Goal: Information Seeking & Learning: Learn about a topic

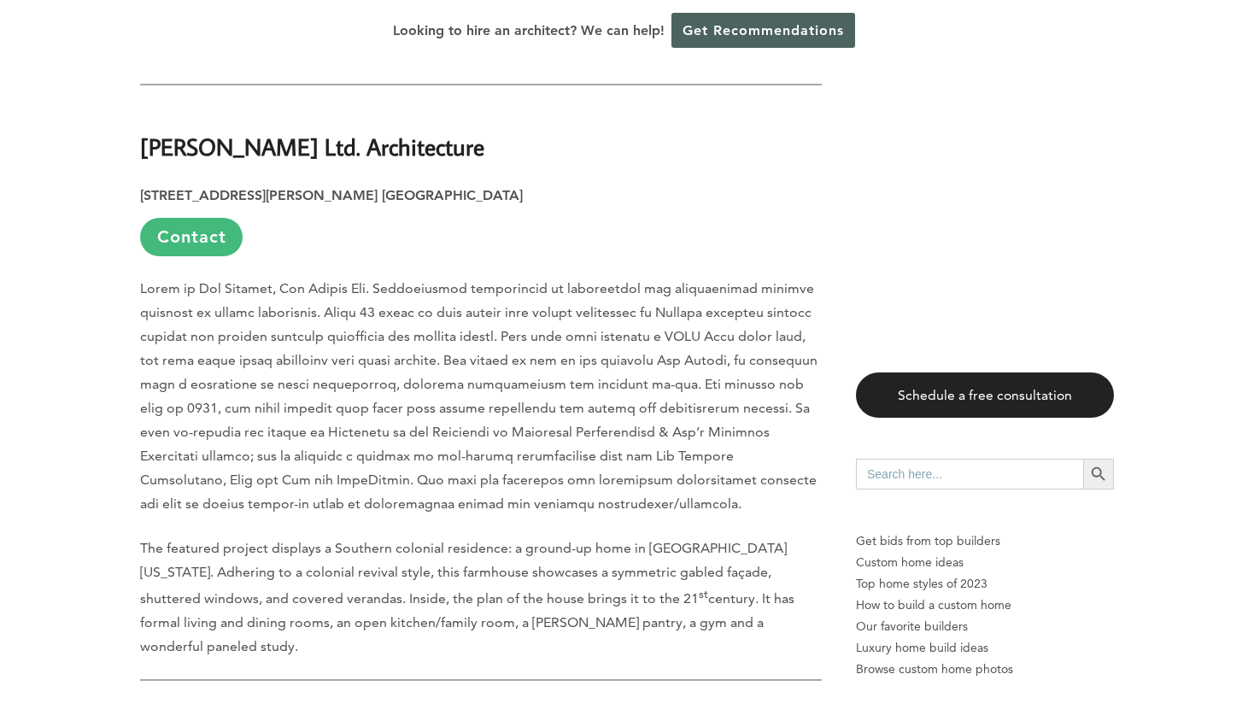
scroll to position [5830, 0]
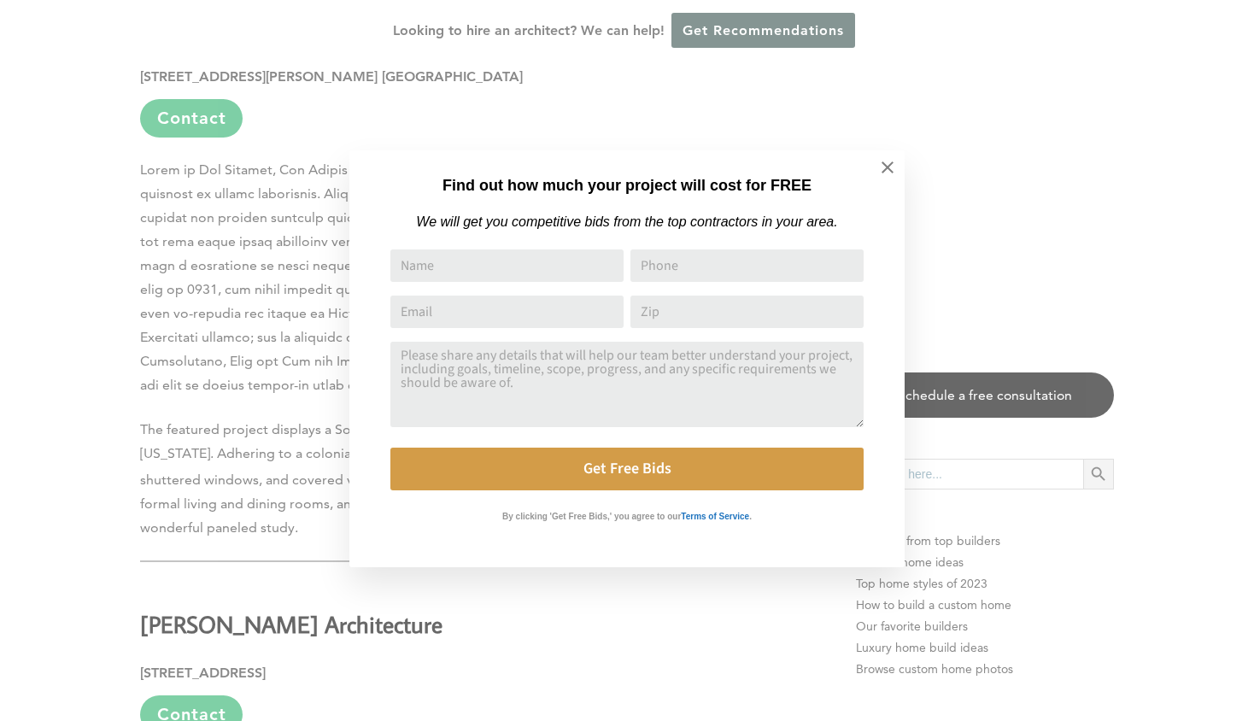
drag, startPoint x: 1248, startPoint y: 40, endPoint x: 1172, endPoint y: 593, distance: 558.1
click at [872, 167] on button at bounding box center [888, 168] width 60 height 60
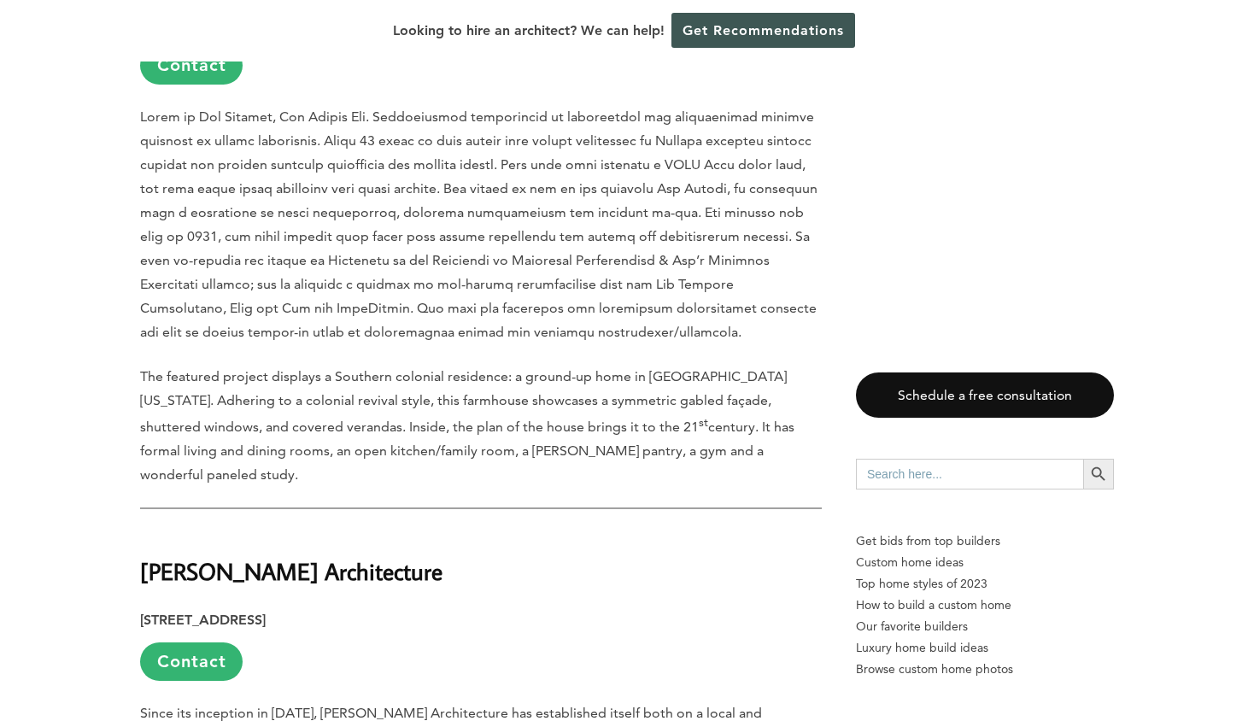
scroll to position [5806, 0]
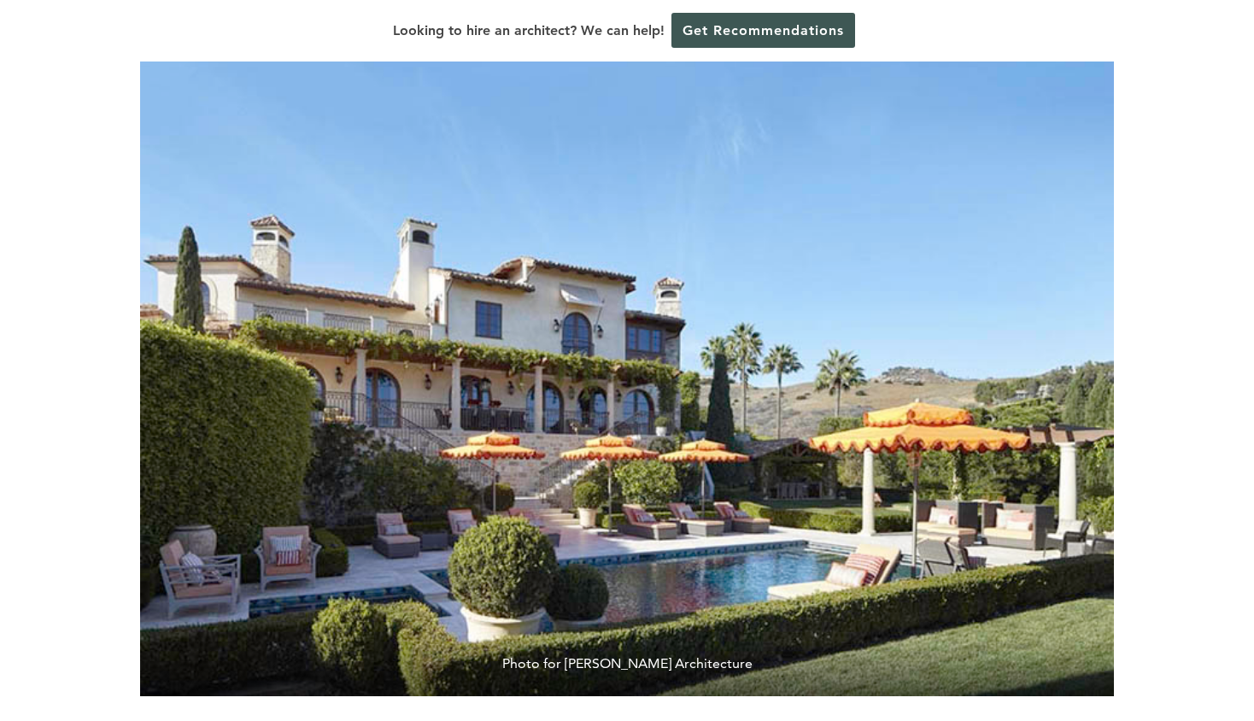
scroll to position [239, 0]
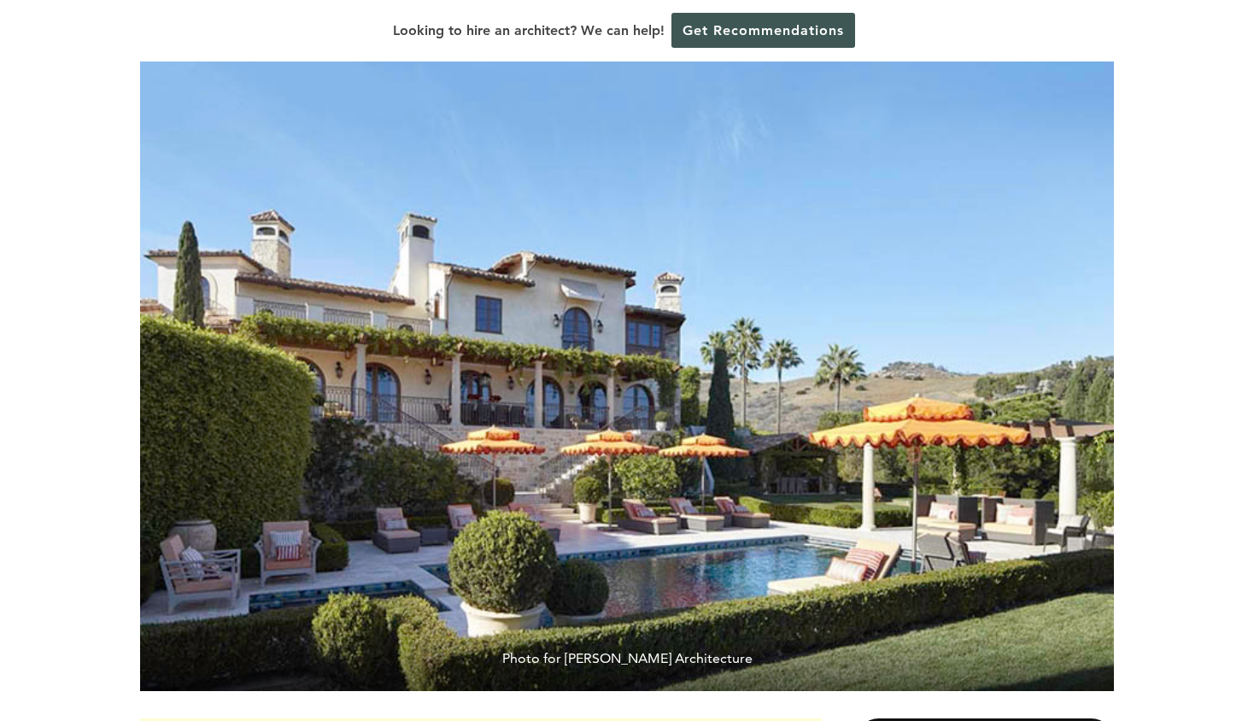
drag, startPoint x: 206, startPoint y: 23, endPoint x: 1254, endPoint y: 49, distance: 1047.9
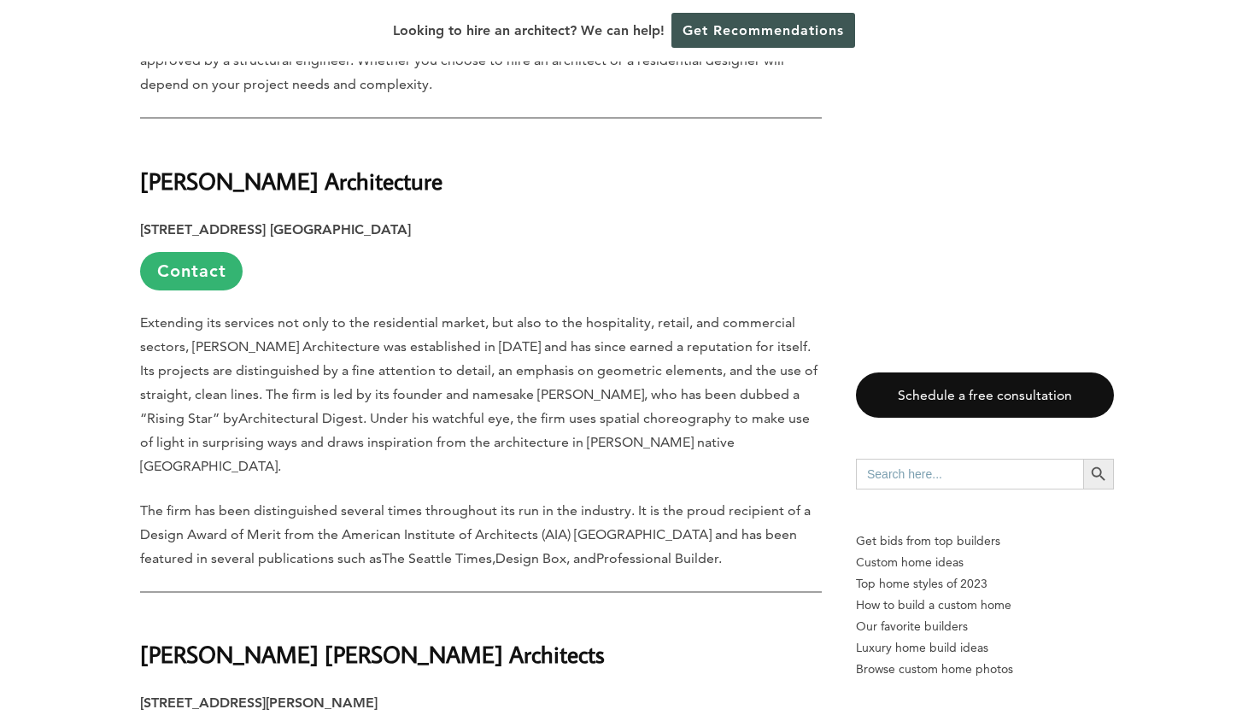
scroll to position [1490, 0]
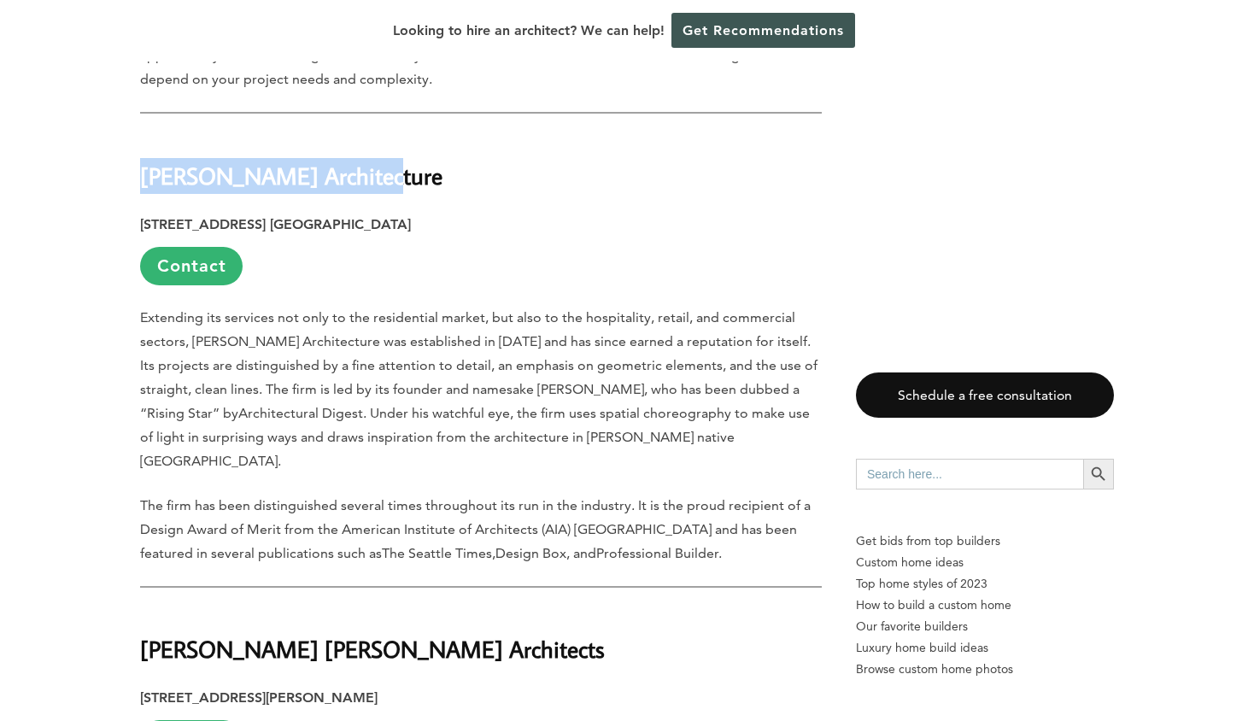
drag, startPoint x: 110, startPoint y: 133, endPoint x: 434, endPoint y: 132, distance: 323.9
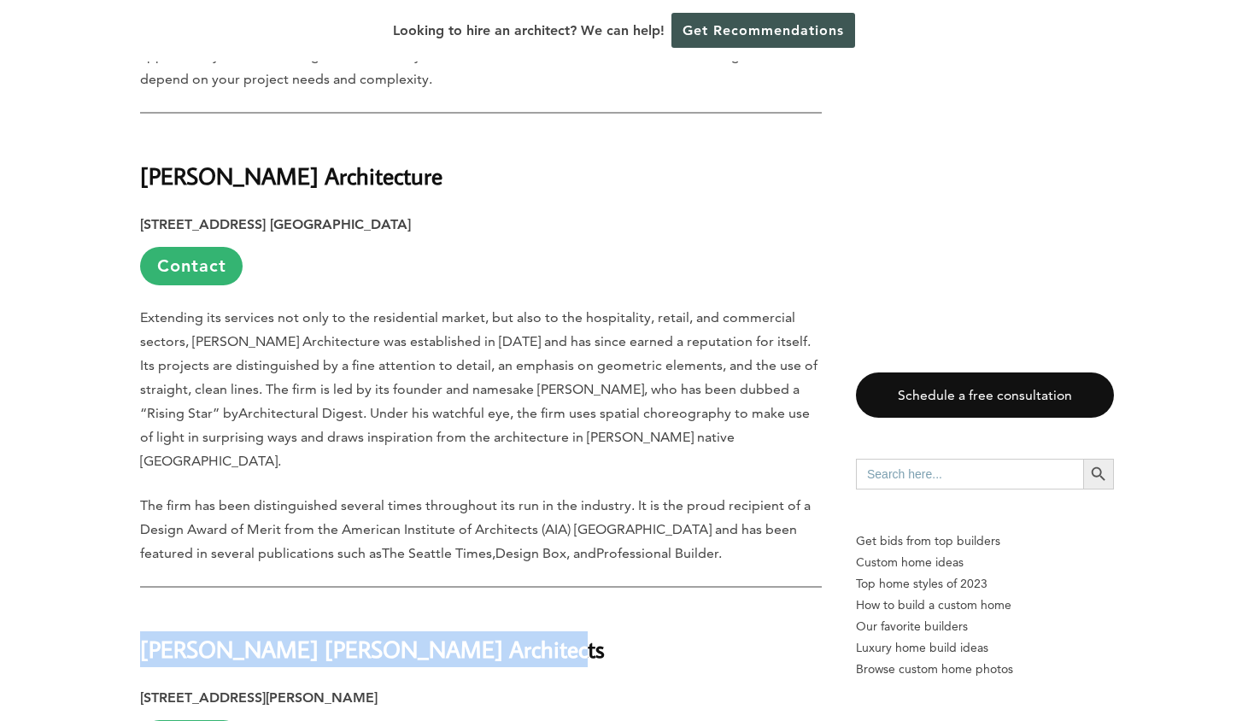
drag, startPoint x: 123, startPoint y: 575, endPoint x: 693, endPoint y: 575, distance: 569.9
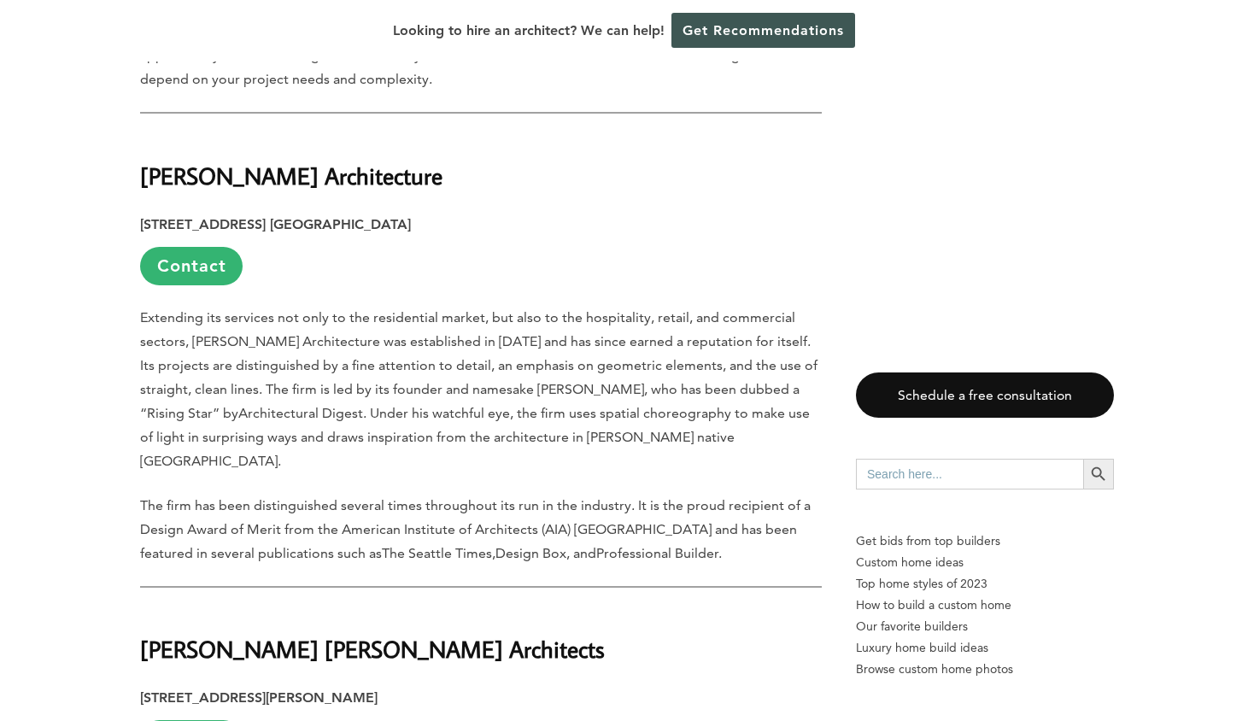
click at [213, 634] on strong "Ehrlich Yanai Rhee Chaney Architects" at bounding box center [372, 649] width 465 height 30
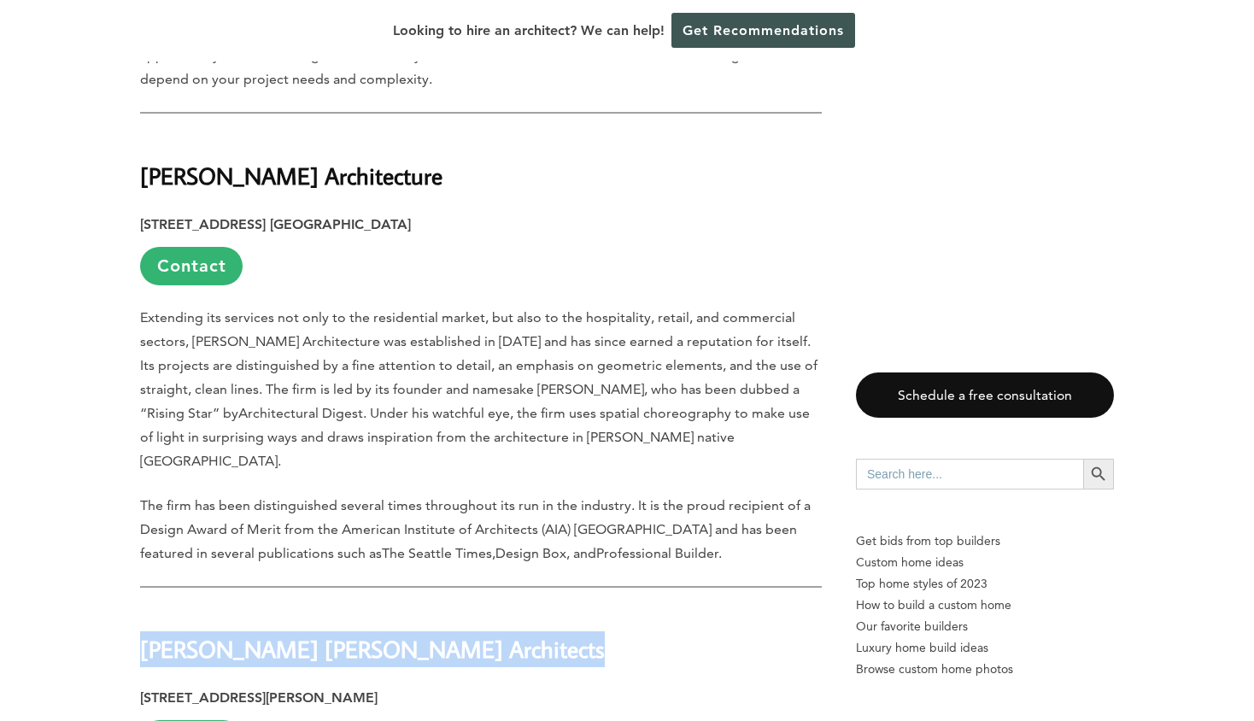
click at [213, 634] on strong "Ehrlich Yanai Rhee Chaney Architects" at bounding box center [372, 649] width 465 height 30
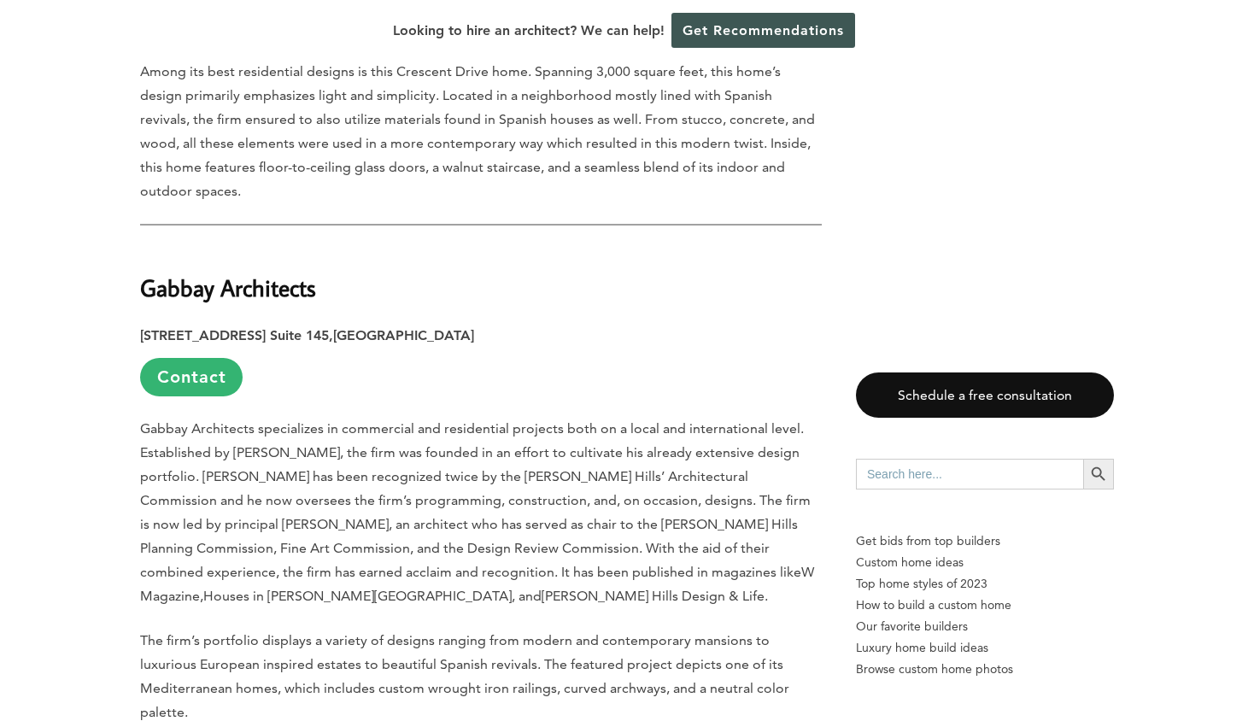
scroll to position [2485, 0]
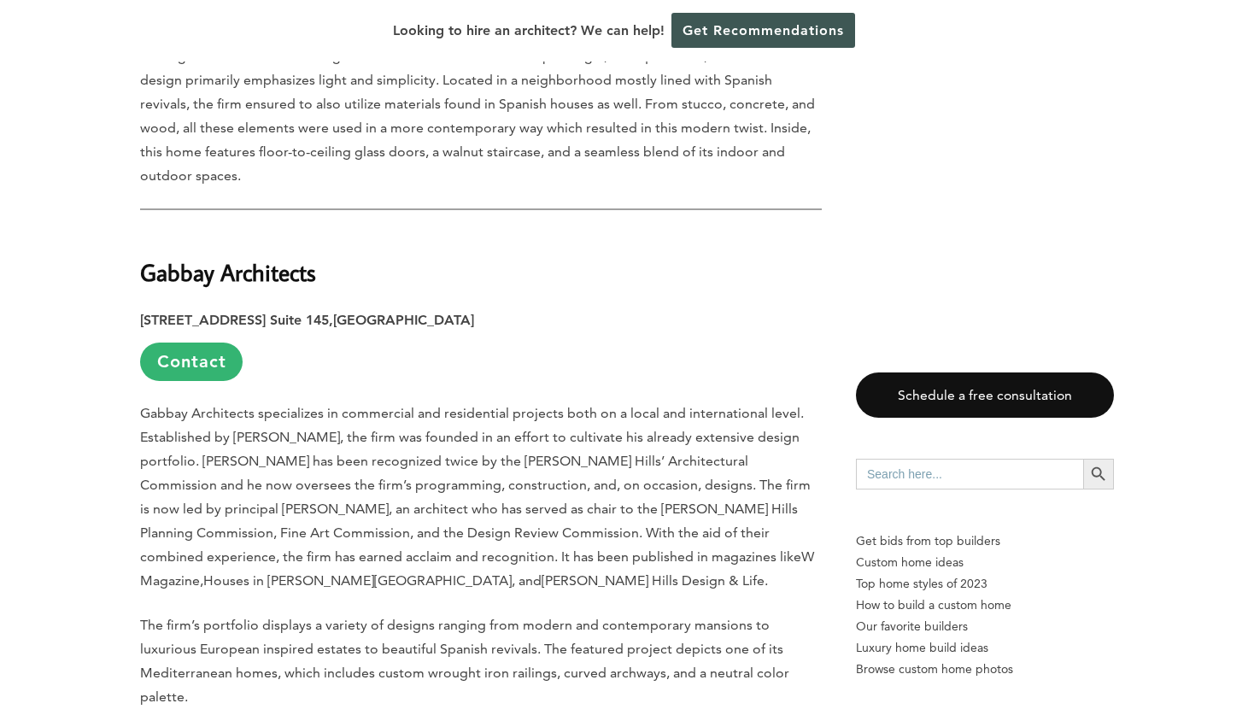
click at [273, 257] on strong "Gabbay Architects" at bounding box center [228, 272] width 176 height 30
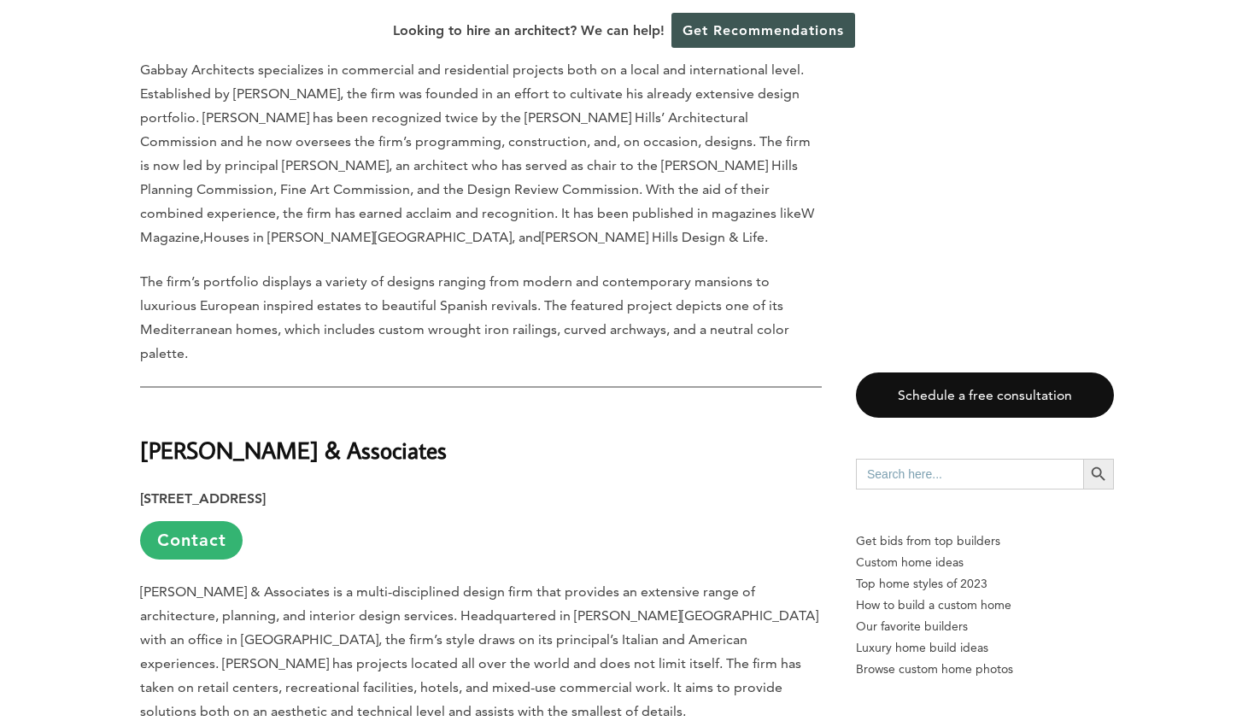
scroll to position [2861, 0]
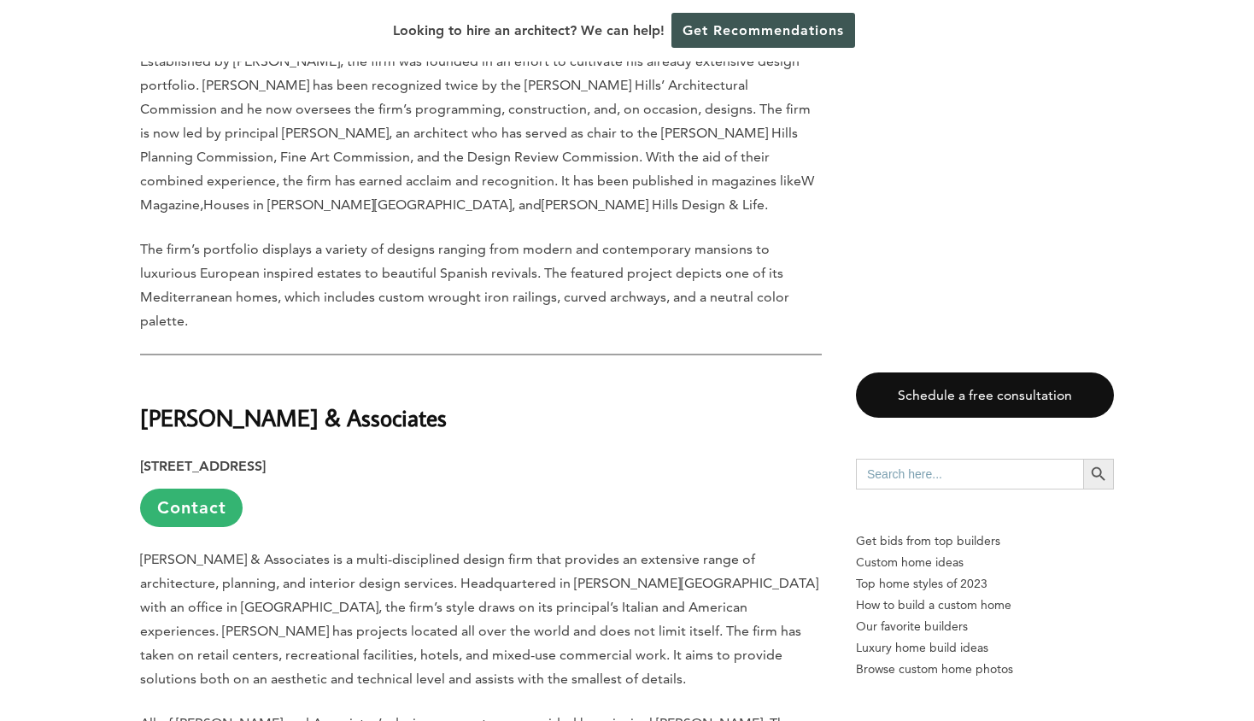
click at [266, 402] on strong "Giorgio Dazzan & Associates" at bounding box center [293, 417] width 307 height 30
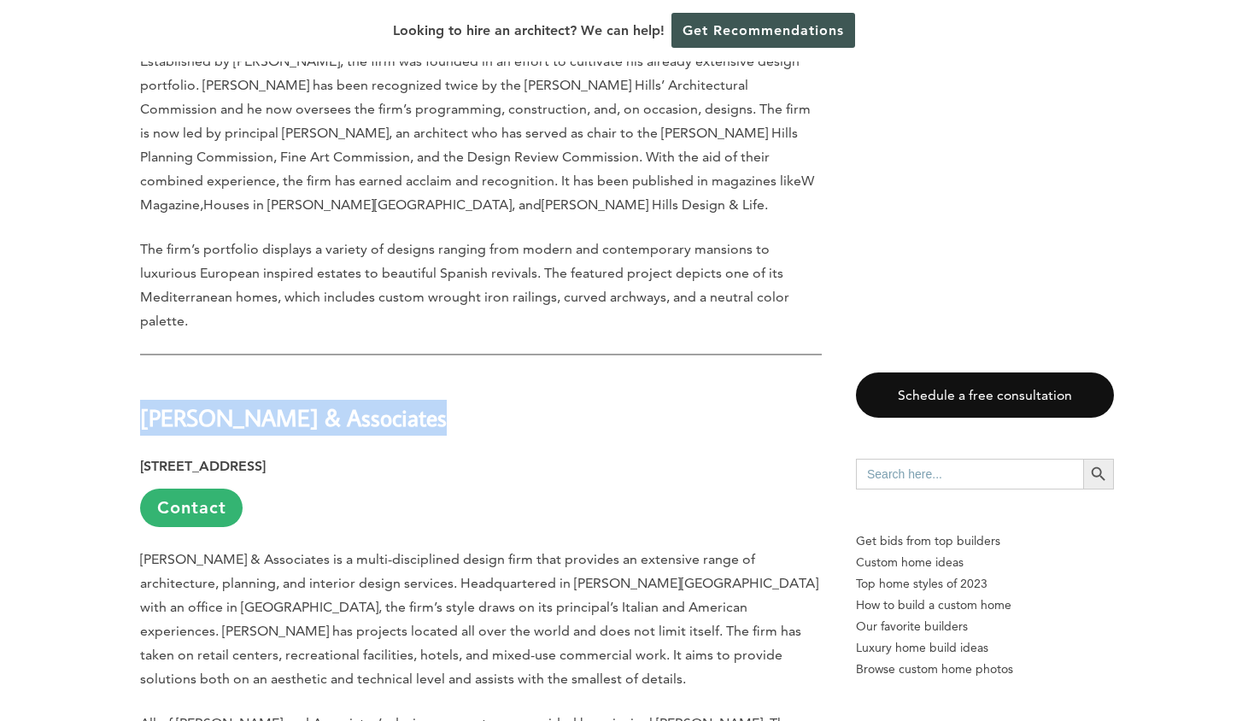
click at [266, 402] on strong "Giorgio Dazzan & Associates" at bounding box center [293, 417] width 307 height 30
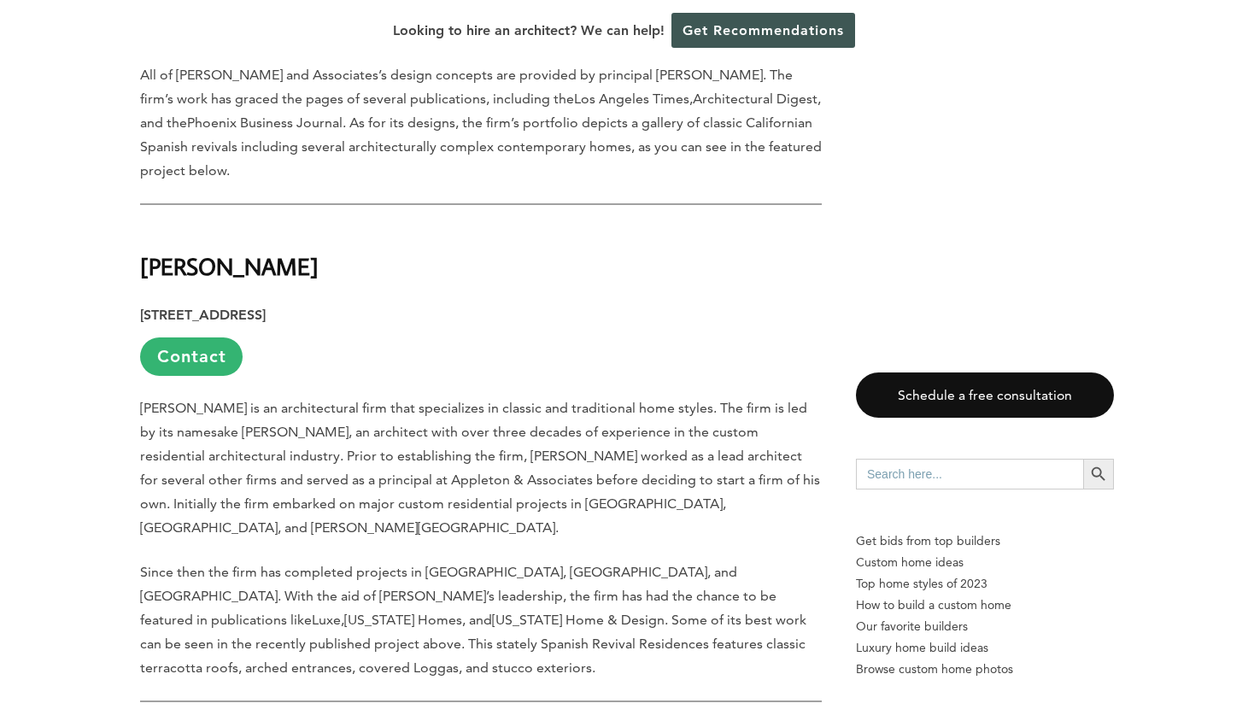
scroll to position [3510, 0]
click at [273, 250] on strong "Paul Brant Williger" at bounding box center [229, 265] width 179 height 30
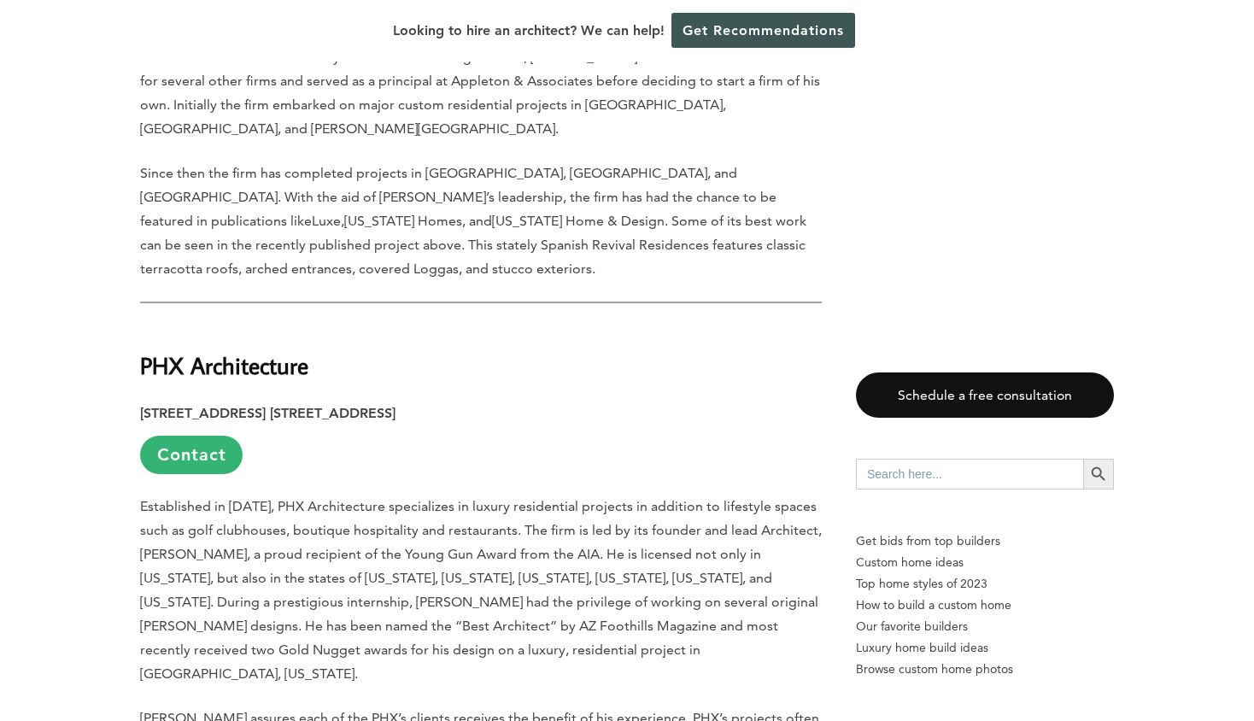
scroll to position [3920, 0]
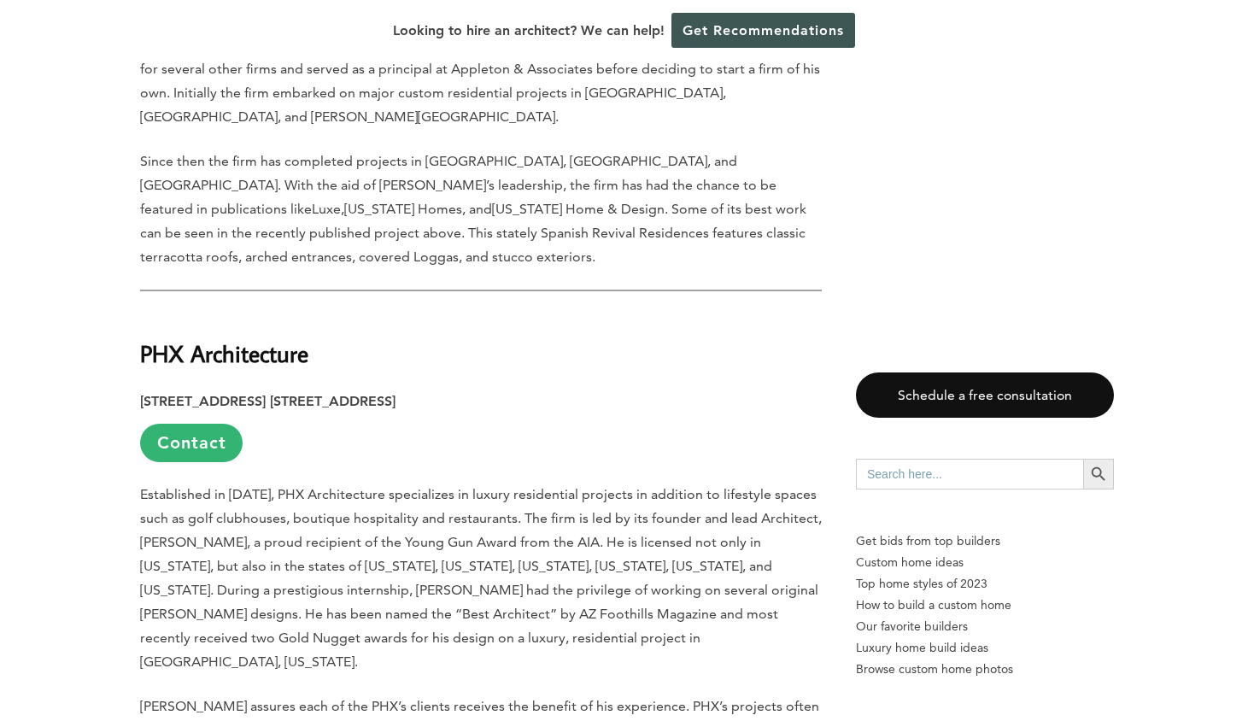
click at [184, 338] on strong "PHX Architecture" at bounding box center [224, 353] width 168 height 30
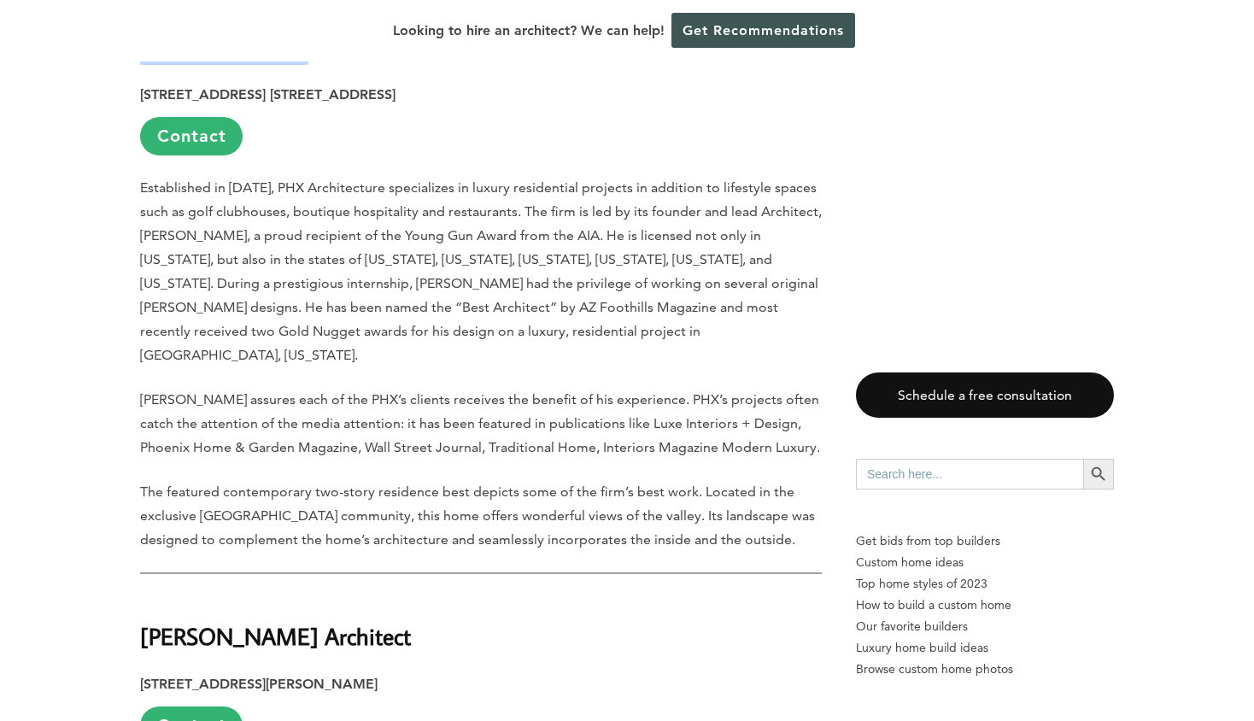
scroll to position [4228, 0]
click at [195, 620] on strong "Richard Best Architect" at bounding box center [275, 635] width 271 height 30
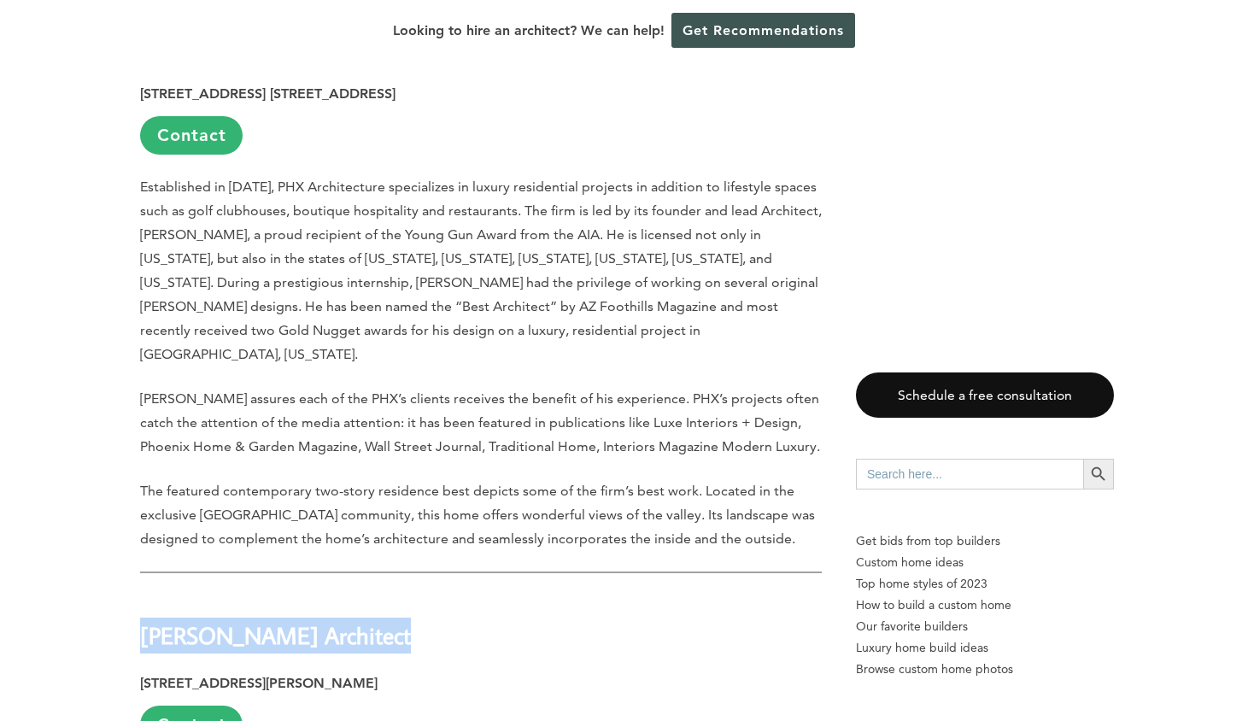
click at [195, 620] on strong "Richard Best Architect" at bounding box center [275, 635] width 271 height 30
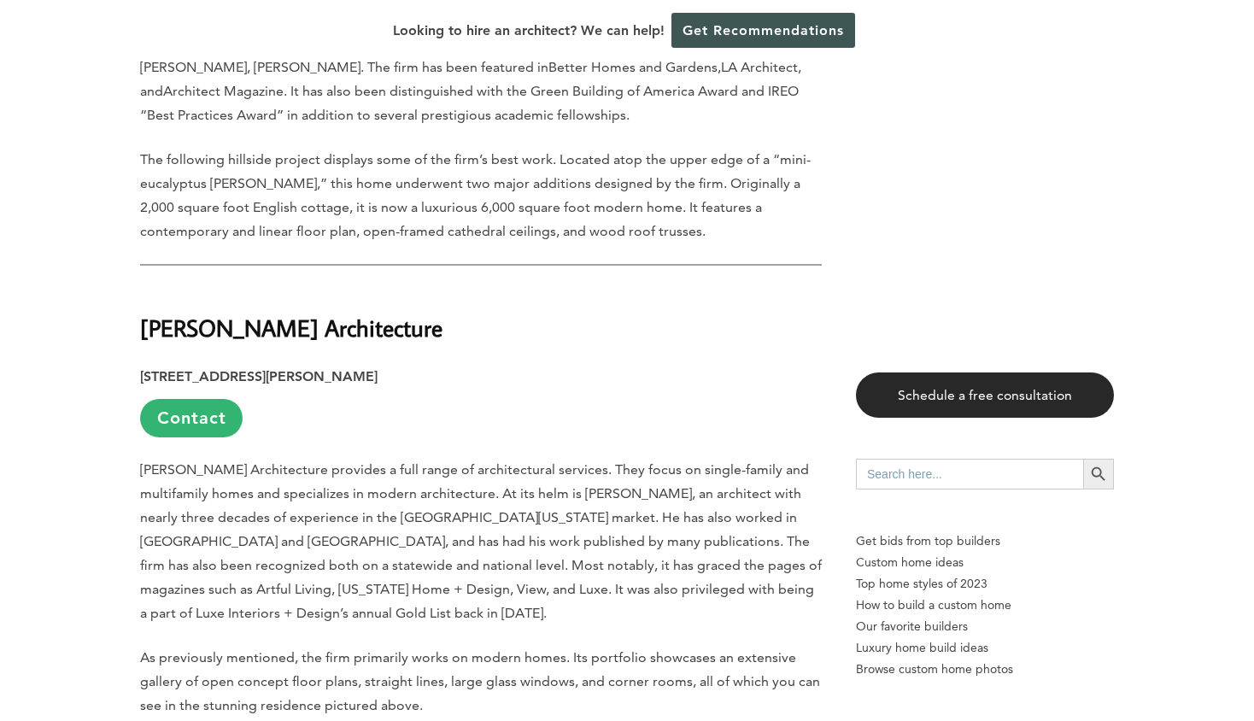
scroll to position [5082, 0]
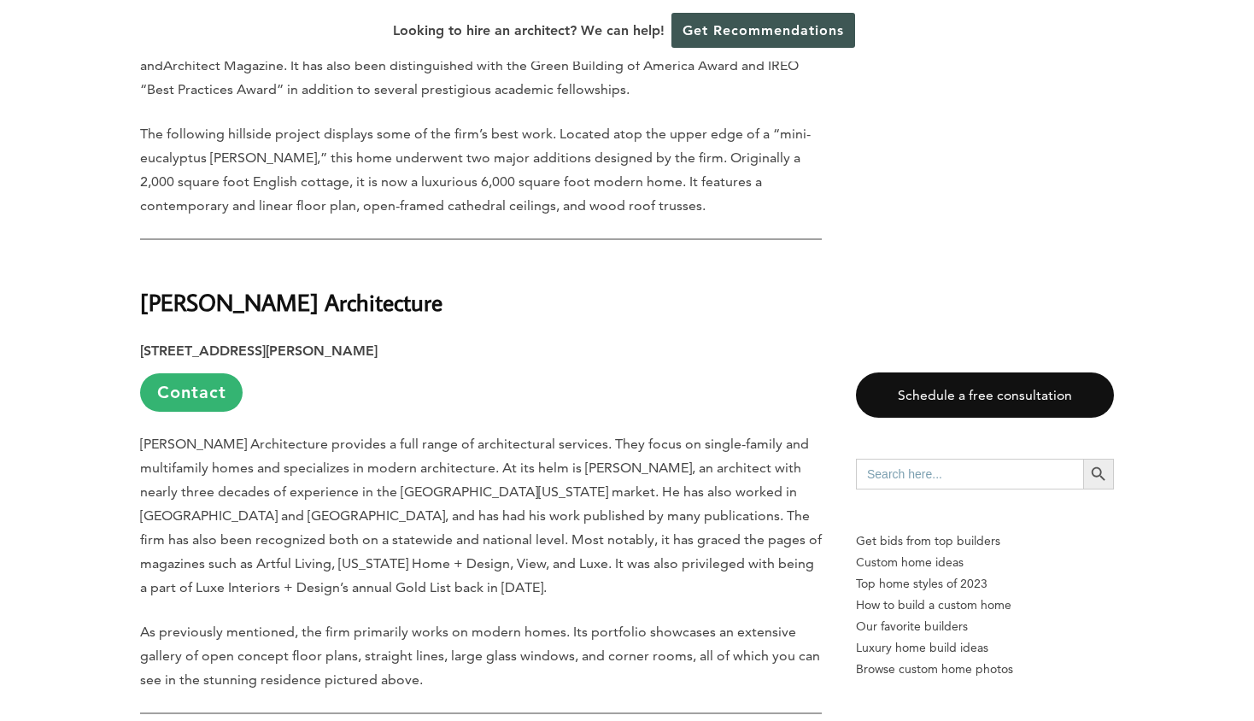
click at [283, 287] on strong "Schmidt Architecture" at bounding box center [291, 302] width 302 height 30
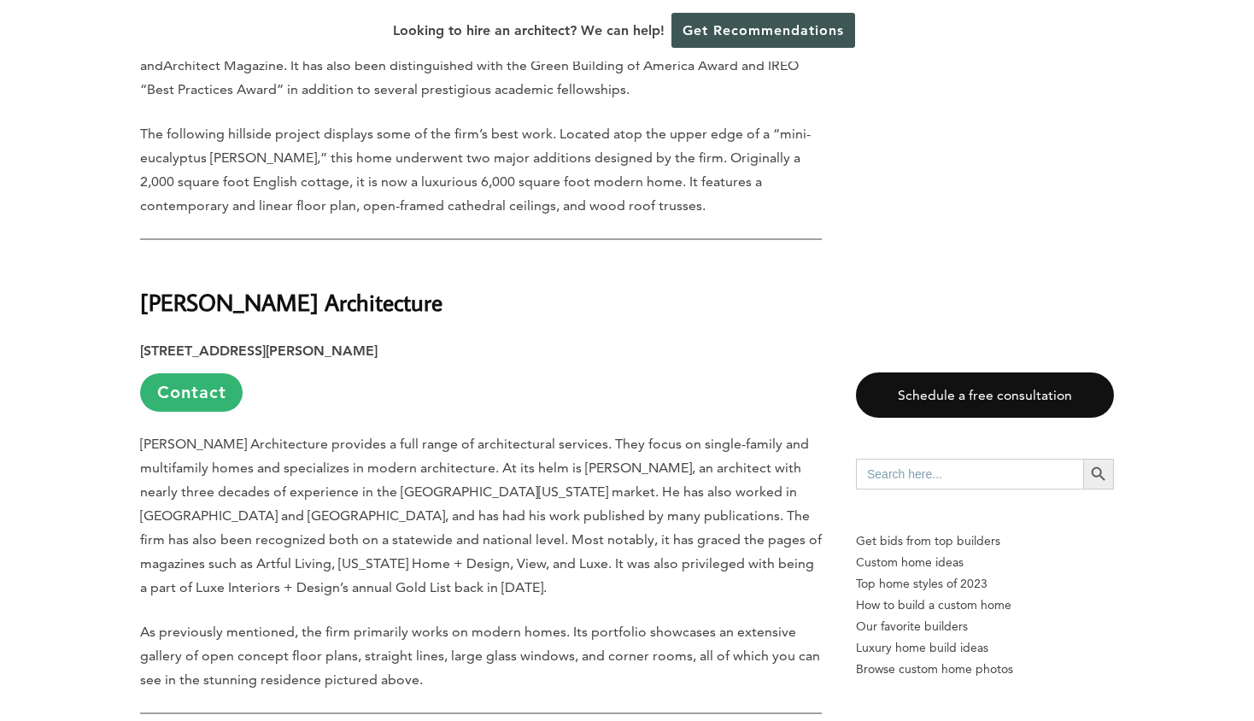
click at [283, 287] on strong "Schmidt Architecture" at bounding box center [291, 302] width 302 height 30
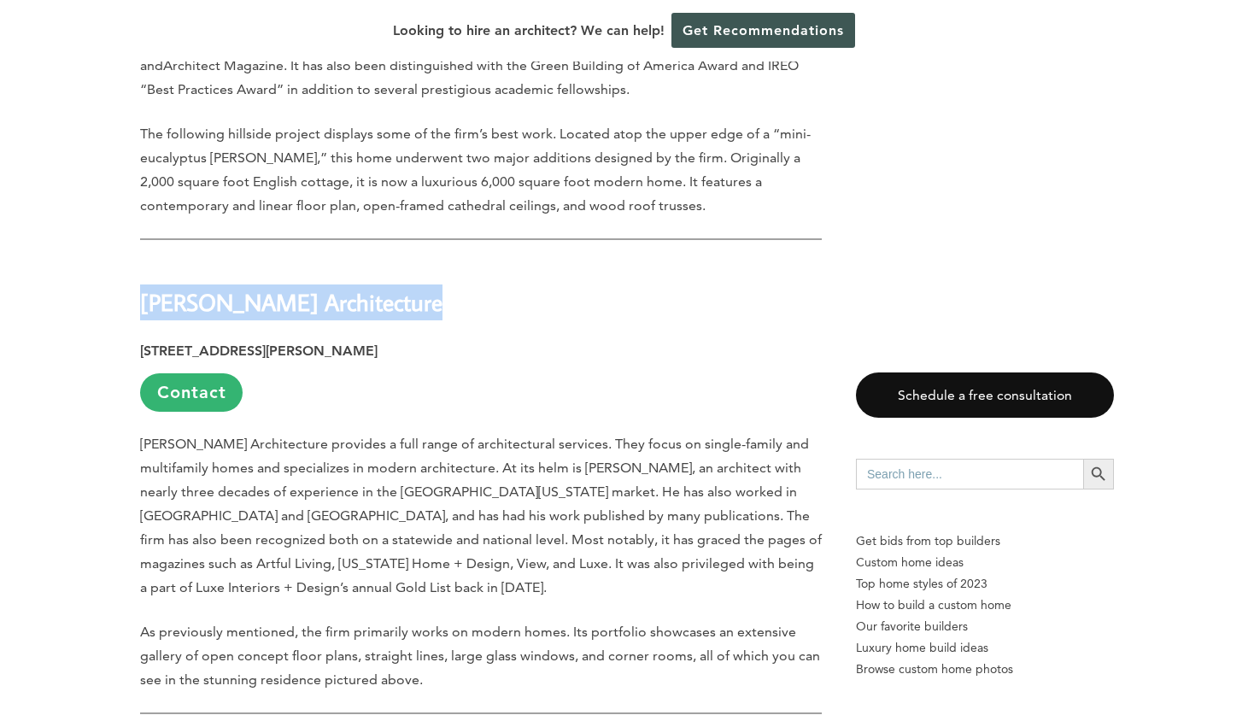
click at [283, 287] on strong "Schmidt Architecture" at bounding box center [291, 302] width 302 height 30
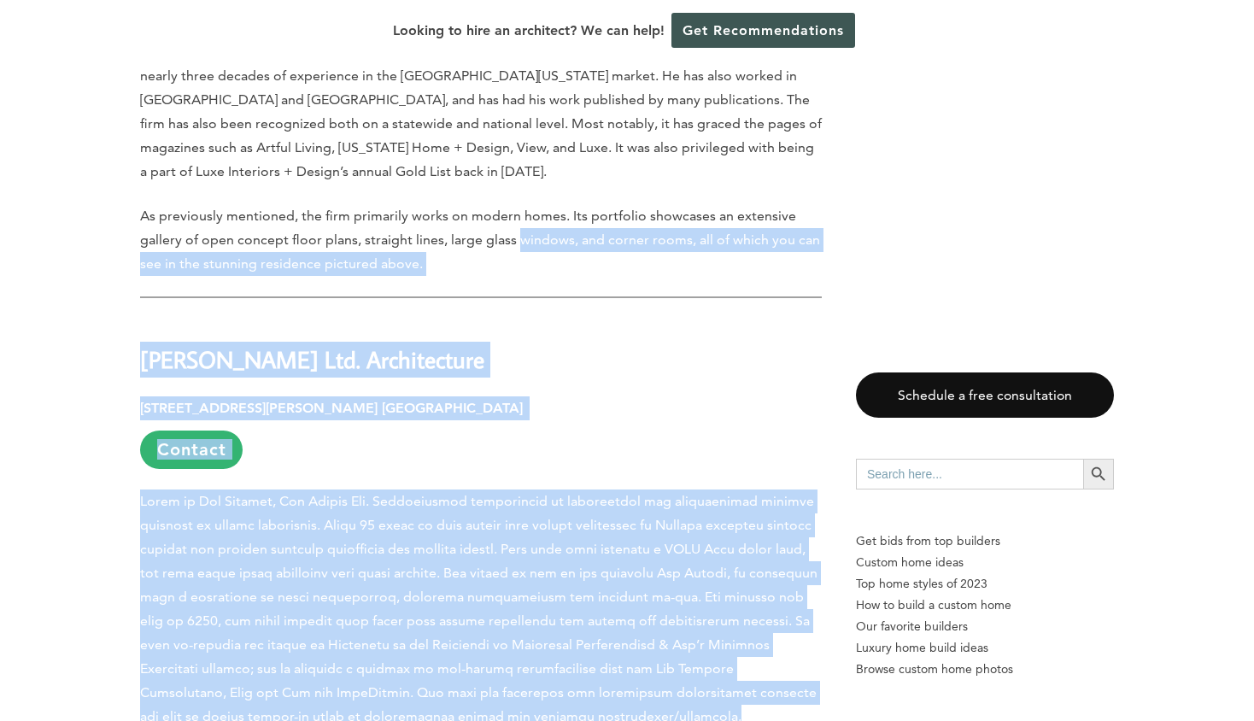
drag, startPoint x: 515, startPoint y: 661, endPoint x: 539, endPoint y: 193, distance: 468.9
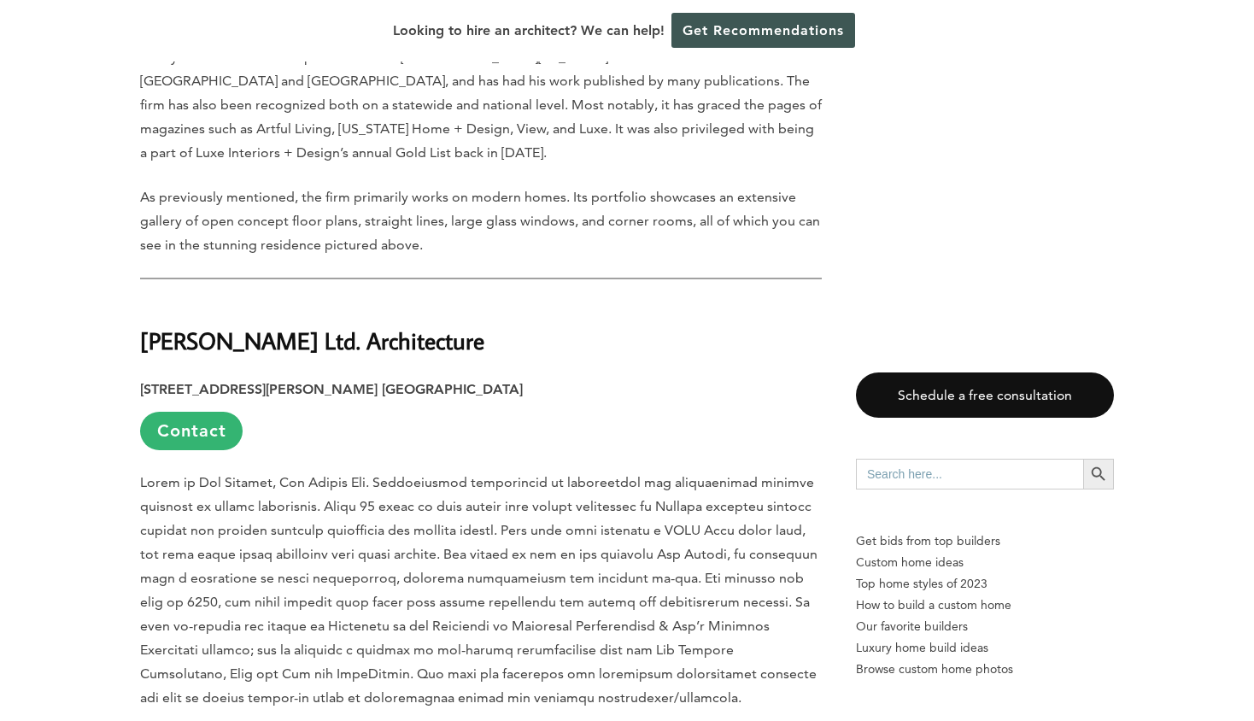
click at [345, 326] on strong "Tim Barber Ltd. Architecture" at bounding box center [312, 341] width 344 height 30
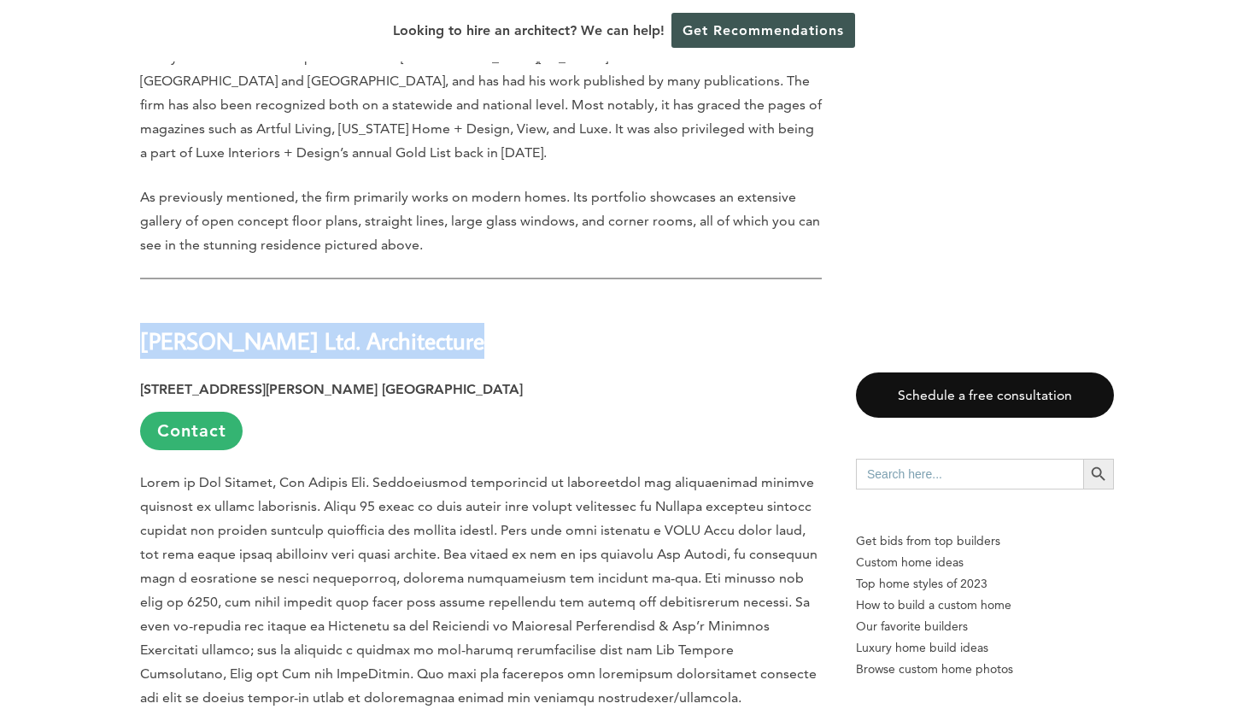
click at [345, 326] on strong "Tim Barber Ltd. Architecture" at bounding box center [312, 341] width 344 height 30
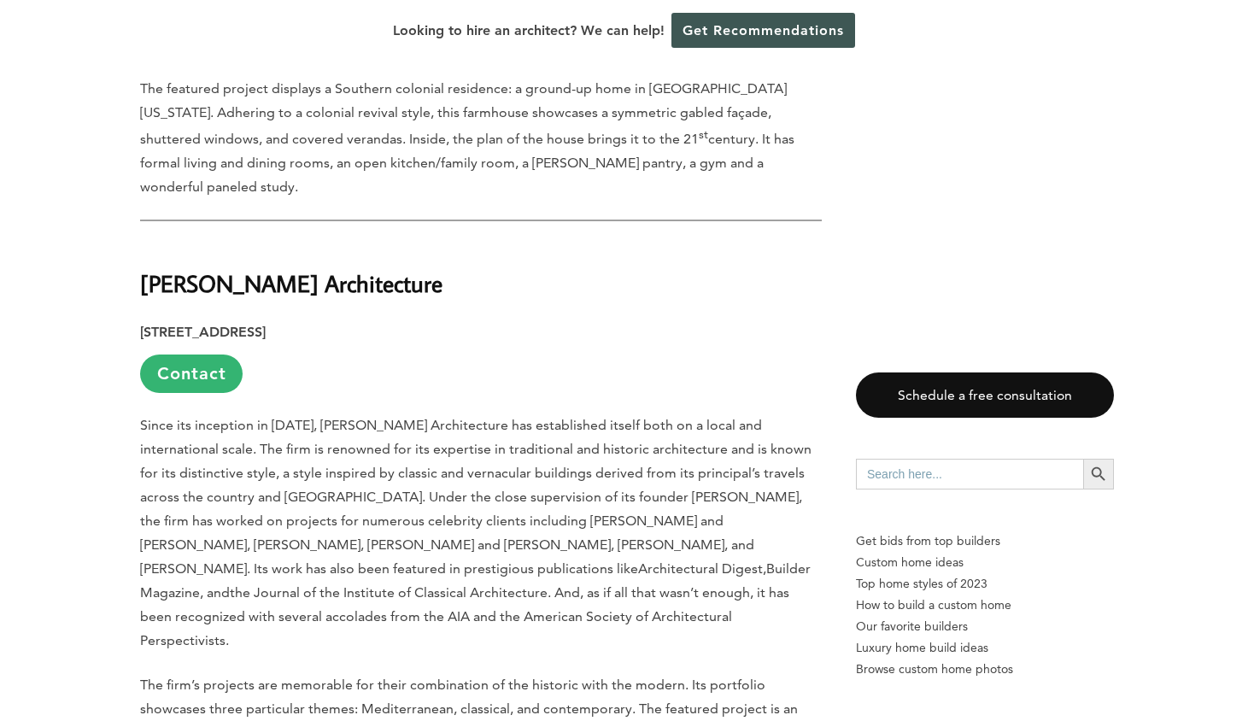
scroll to position [6167, 0]
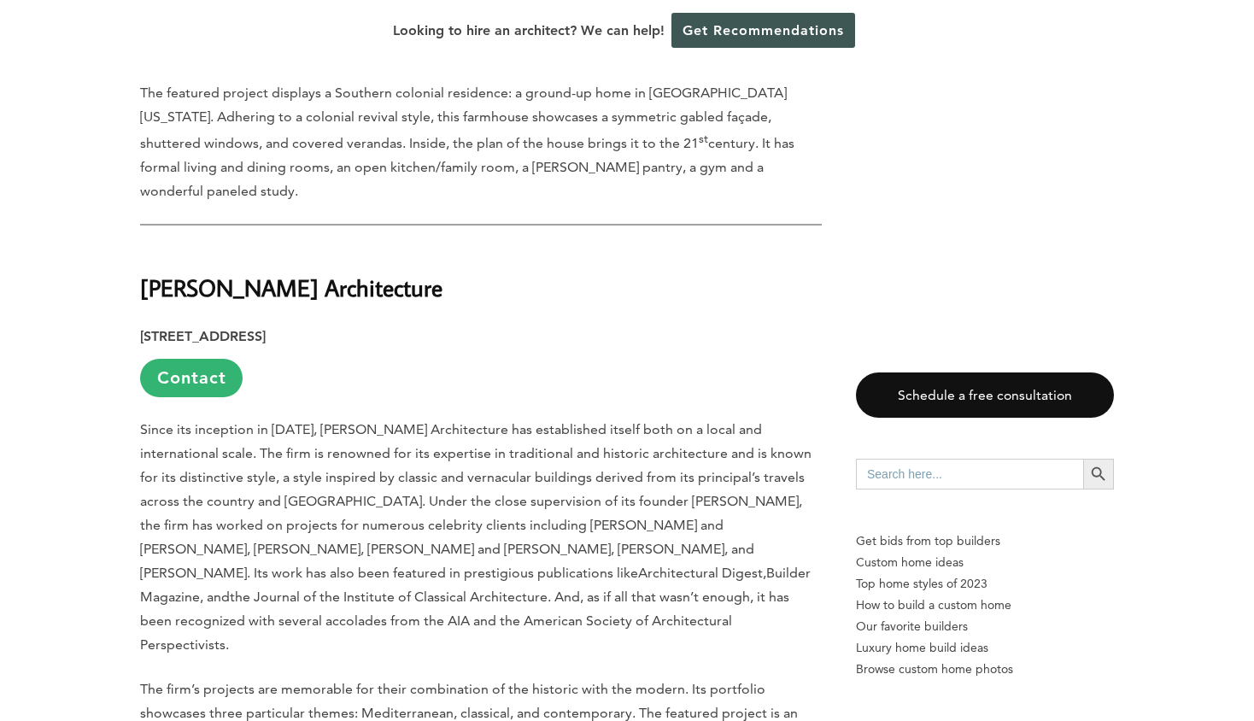
click at [376, 273] on strong "William Hablinski Architecture" at bounding box center [291, 288] width 302 height 30
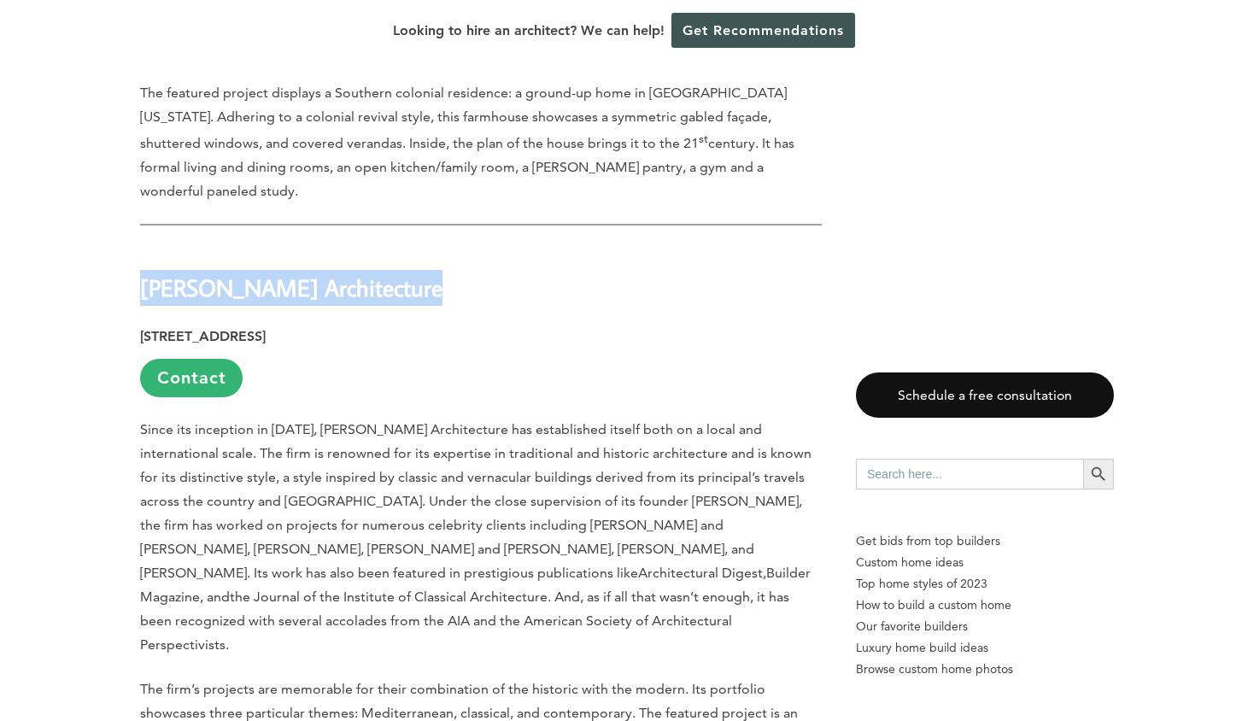
click at [376, 273] on strong "William Hablinski Architecture" at bounding box center [291, 288] width 302 height 30
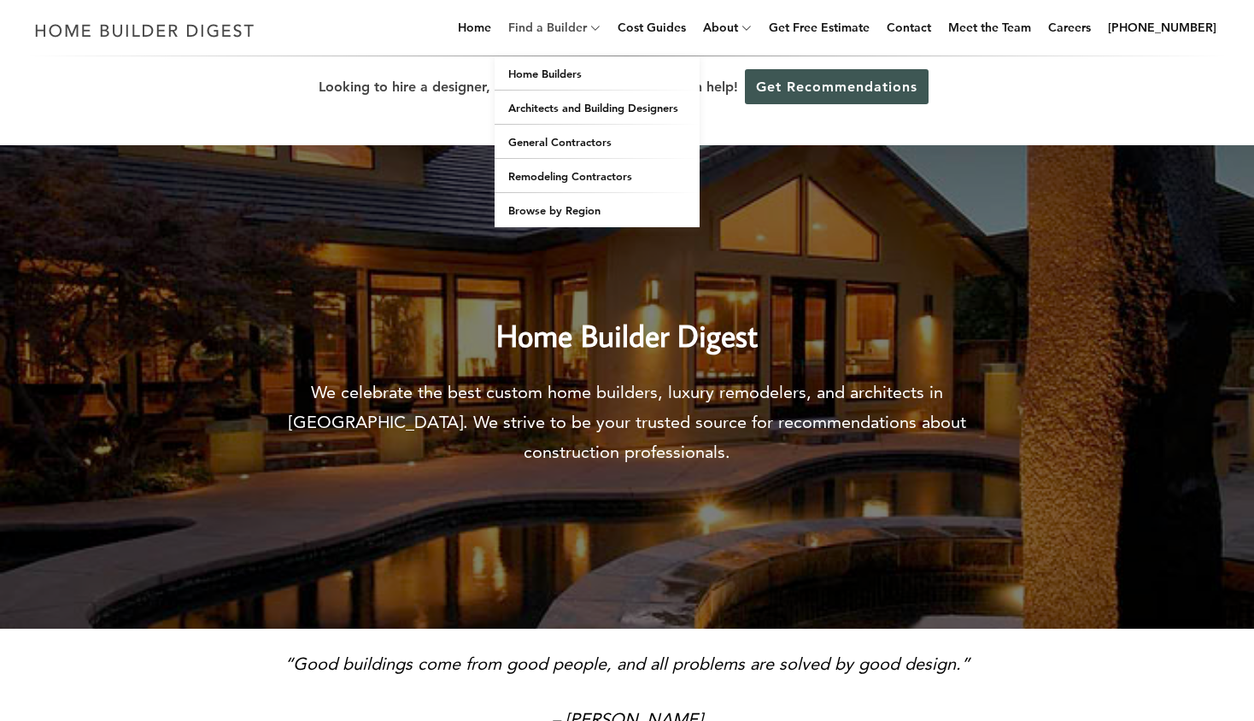
click at [572, 36] on link "Find a Builder" at bounding box center [544, 27] width 85 height 55
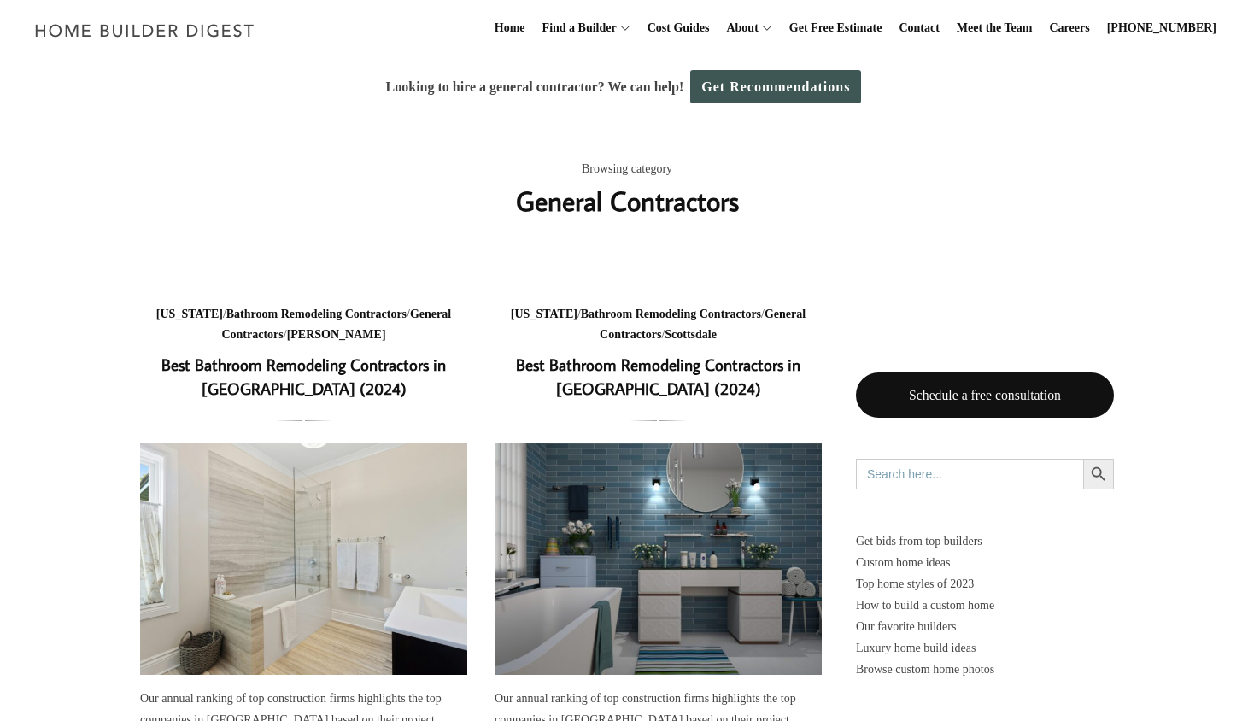
scroll to position [34, 0]
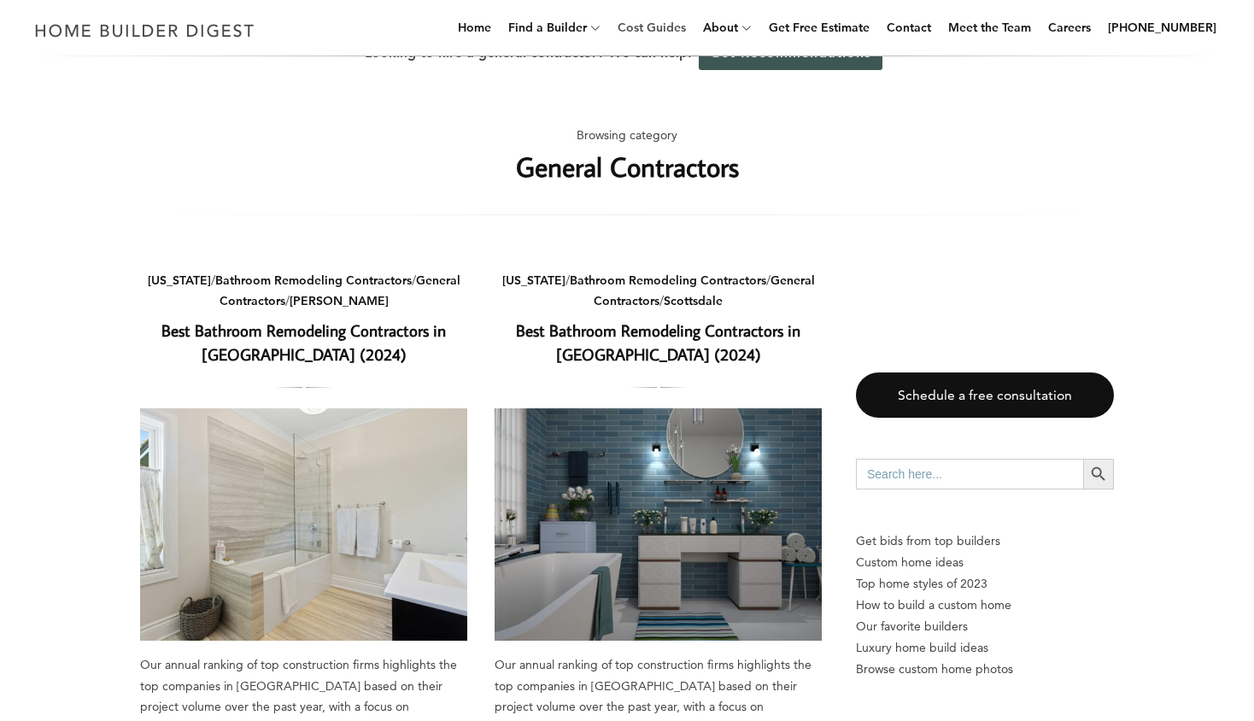
click at [693, 38] on link "Cost Guides" at bounding box center [652, 27] width 82 height 55
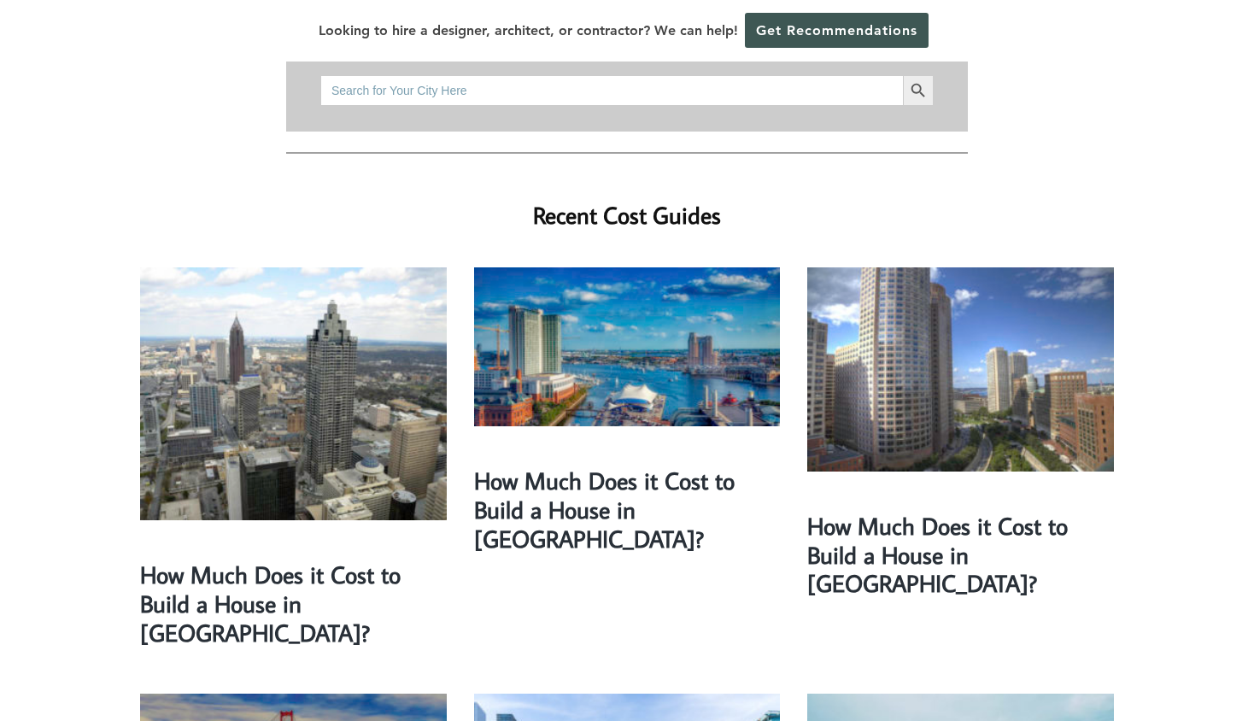
scroll to position [410, 0]
